Goal: Task Accomplishment & Management: Complete application form

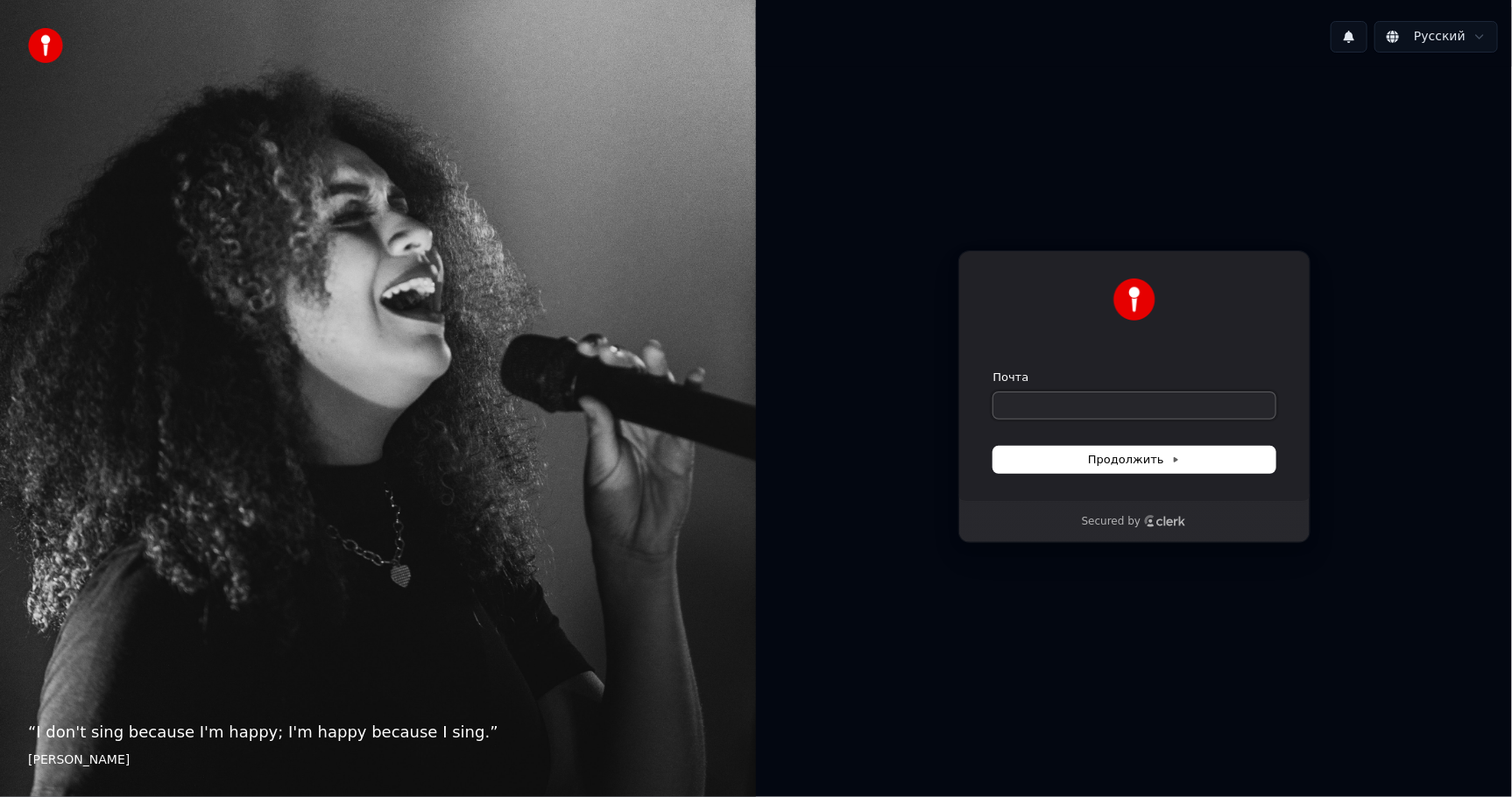
click at [1041, 411] on input "Почта" at bounding box center [1135, 405] width 282 height 26
click at [47, 42] on img at bounding box center [45, 45] width 35 height 35
click at [1346, 31] on span "1" at bounding box center [1336, 24] width 23 height 19
click at [1426, 80] on button "Обновить" at bounding box center [1468, 91] width 92 height 32
